Goal: Task Accomplishment & Management: Complete application form

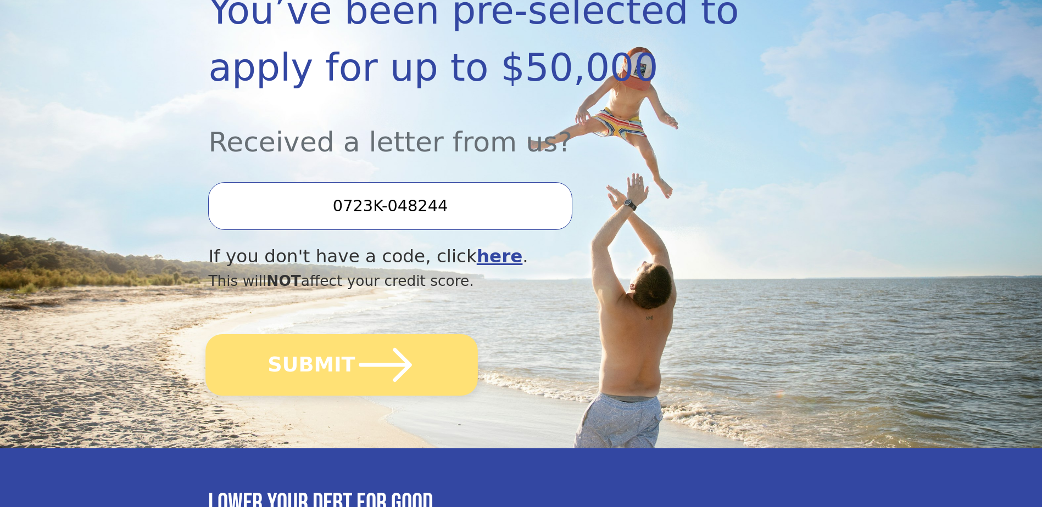
scroll to position [220, 0]
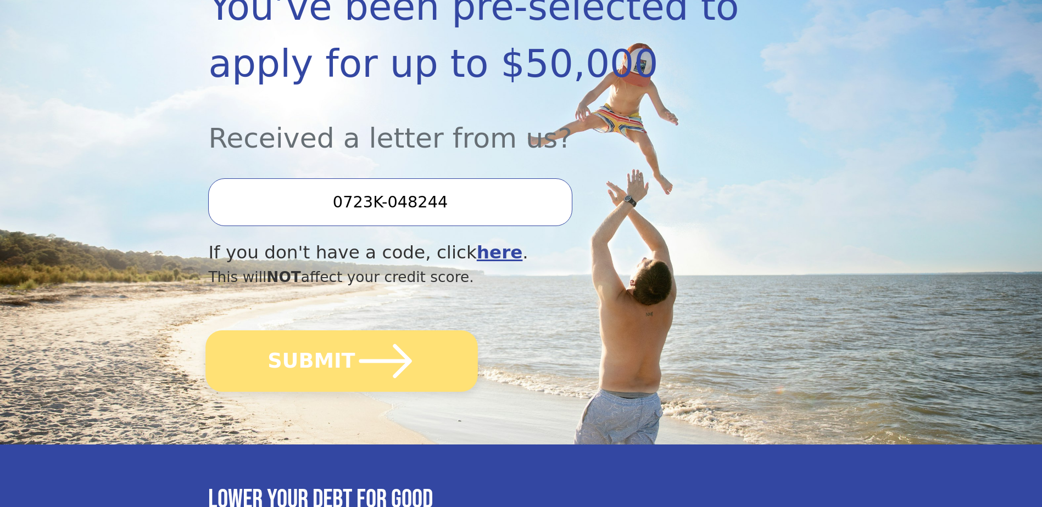
click at [301, 354] on button "SUBMIT" at bounding box center [342, 361] width 272 height 61
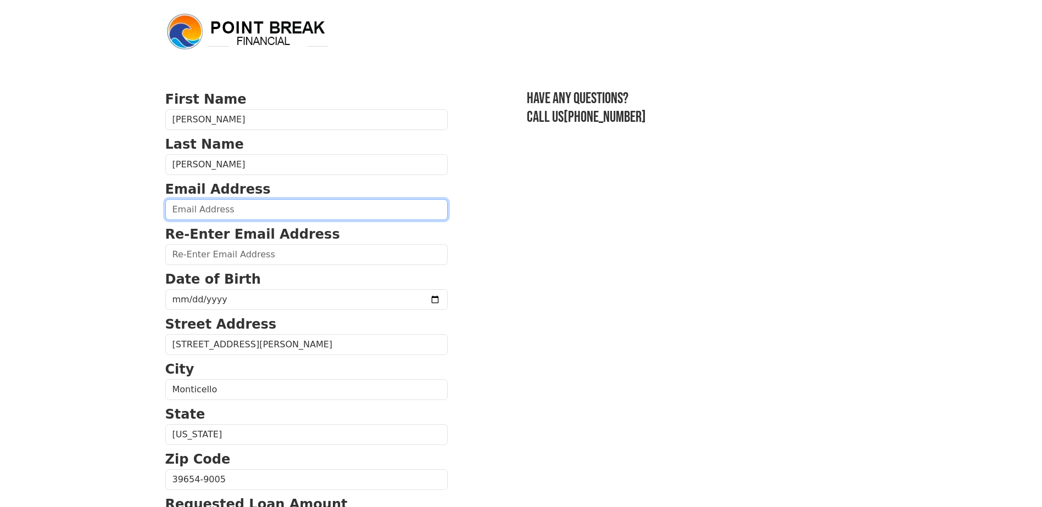
click at [212, 214] on input "email" at bounding box center [306, 209] width 282 height 21
type input "monicadmc2018@gmail.com"
type input "(601) 810-3496"
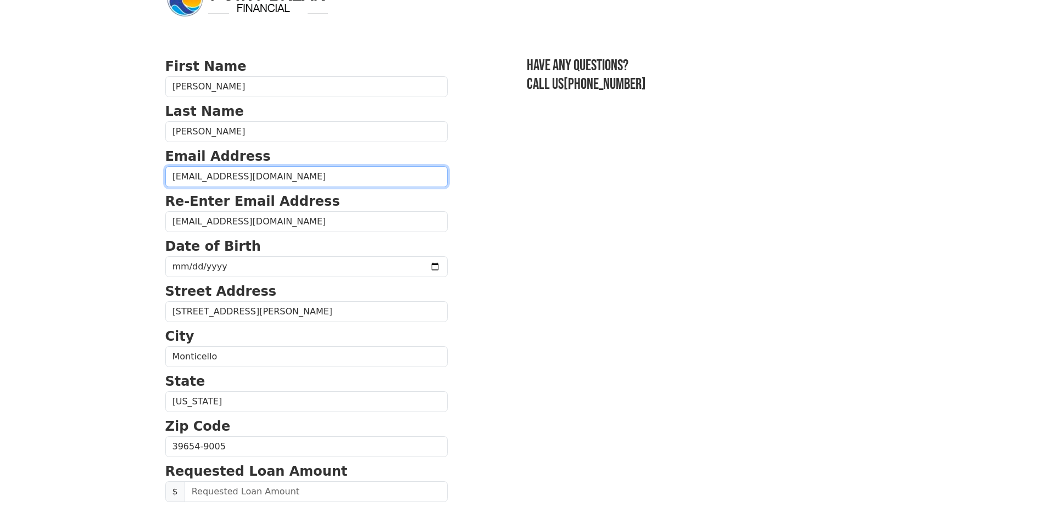
scroll to position [32, 0]
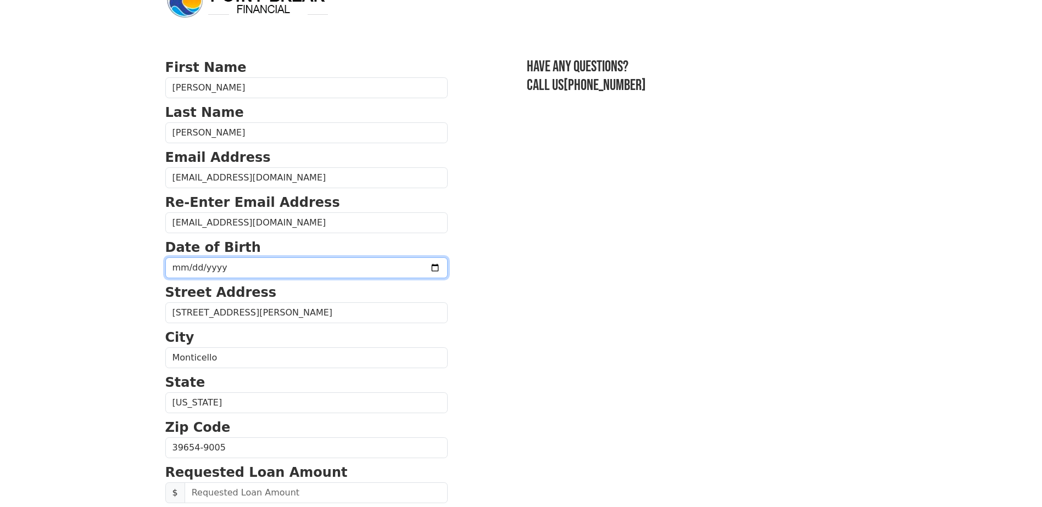
click at [176, 266] on input "date" at bounding box center [306, 268] width 282 height 21
type input "1980-09-10"
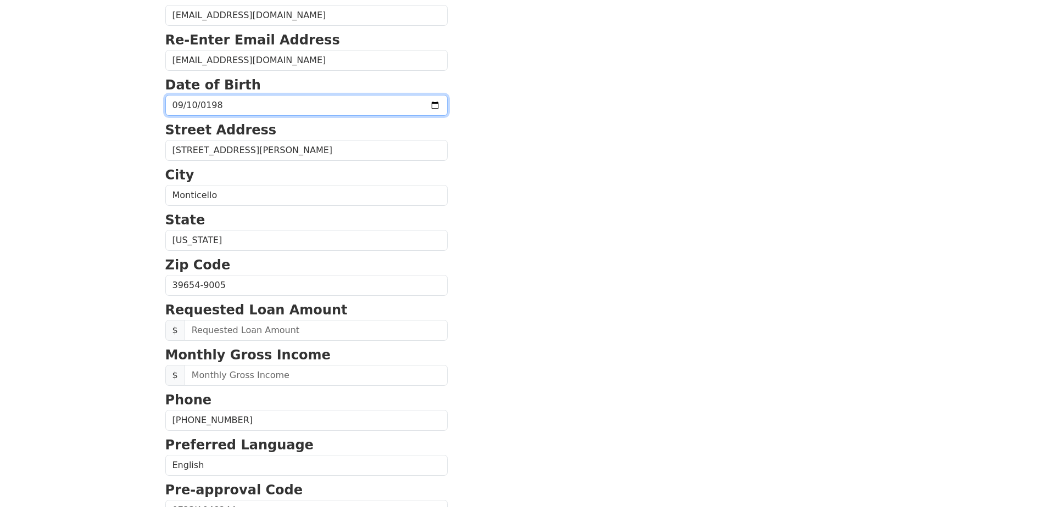
scroll to position [197, 0]
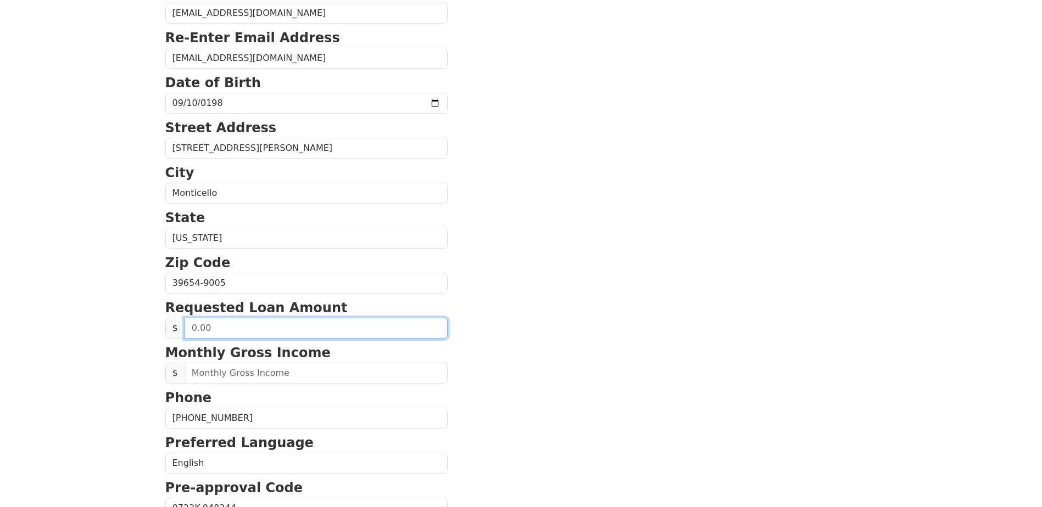
click at [228, 333] on input "text" at bounding box center [315, 328] width 263 height 21
drag, startPoint x: 228, startPoint y: 333, endPoint x: 150, endPoint y: 314, distance: 79.6
click at [150, 311] on html "First Name Daniel Last Name McCullough Email Address monicadmc2018@gmail.com Re…" at bounding box center [521, 56] width 1042 height 507
type input "20,000.00"
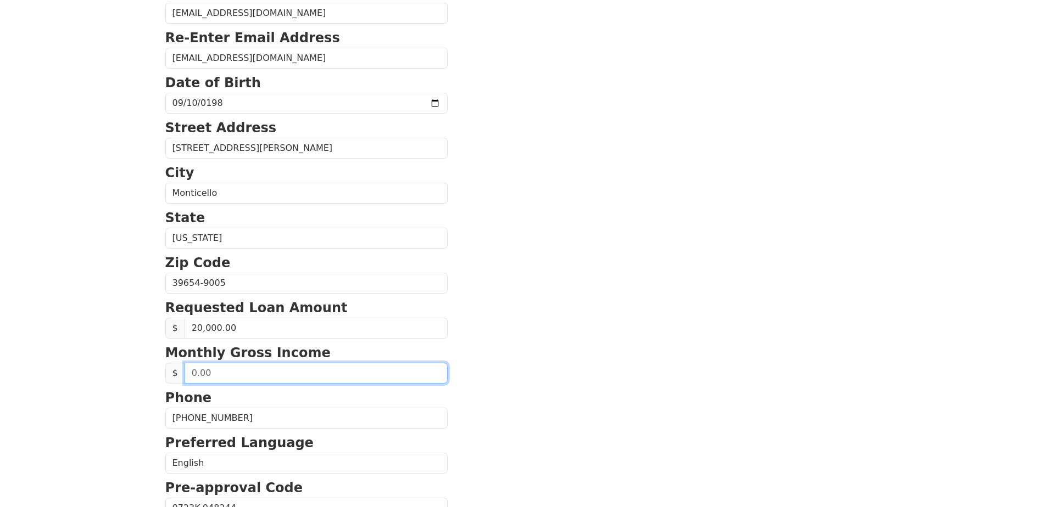
click at [211, 373] on input "text" at bounding box center [315, 373] width 263 height 21
drag, startPoint x: 212, startPoint y: 373, endPoint x: 57, endPoint y: 349, distance: 157.3
click at [57, 311] on html "First Name Daniel Last Name McCullough Email Address monicadmc2018@gmail.com Re…" at bounding box center [521, 56] width 1042 height 507
type input "3,000.00"
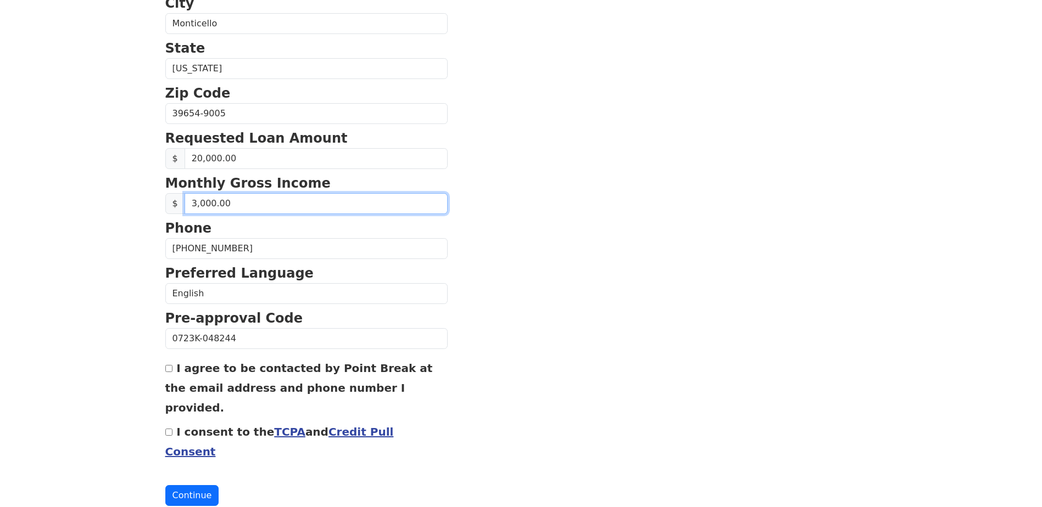
scroll to position [367, 0]
click at [170, 369] on input "I agree to be contacted by Point Break at the email address and phone number I …" at bounding box center [168, 368] width 7 height 7
checkbox input "true"
click at [170, 421] on div "I consent to the TCPA and Credit Pull Consent" at bounding box center [306, 441] width 282 height 40
click at [171, 428] on input "I consent to the TCPA and Credit Pull Consent" at bounding box center [168, 431] width 7 height 7
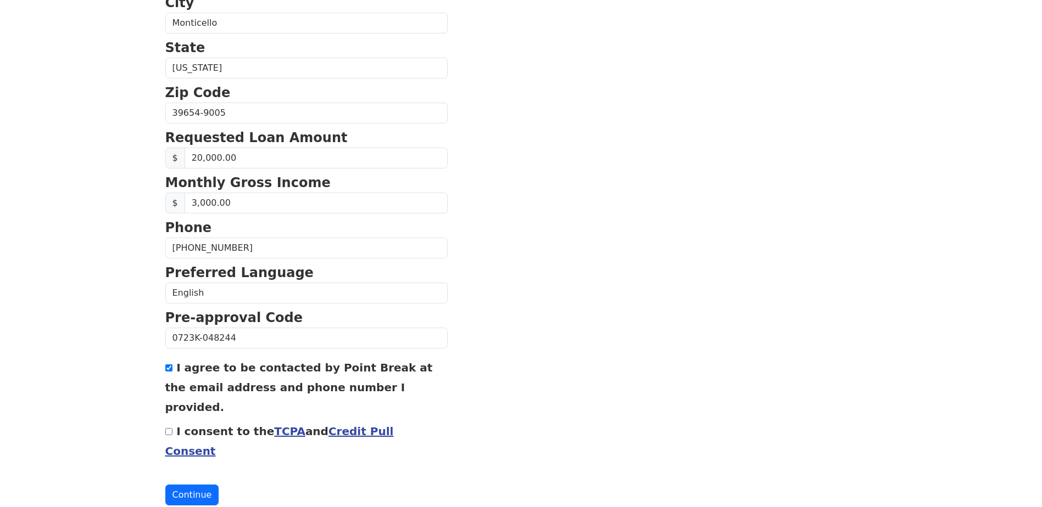
checkbox input "true"
click at [186, 485] on button "Continue" at bounding box center [192, 495] width 54 height 21
